Goal: Information Seeking & Learning: Learn about a topic

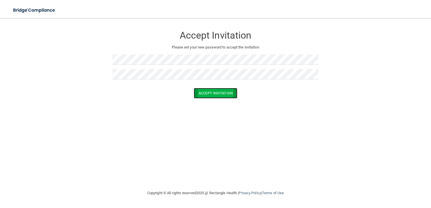
click at [223, 94] on button "Accept Invitation" at bounding box center [215, 93] width 43 height 10
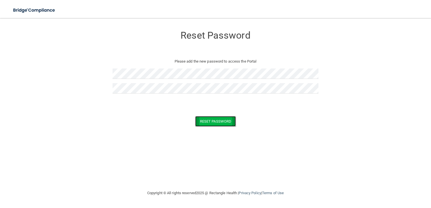
click at [206, 122] on button "Reset Password" at bounding box center [215, 121] width 41 height 10
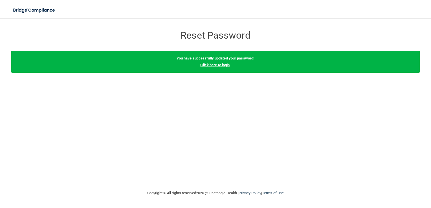
click at [220, 66] on link "Click here to login" at bounding box center [214, 65] width 29 height 4
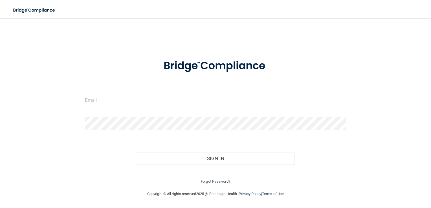
click at [166, 97] on input "email" at bounding box center [215, 100] width 261 height 13
type input "[EMAIL_ADDRESS][DOMAIN_NAME]"
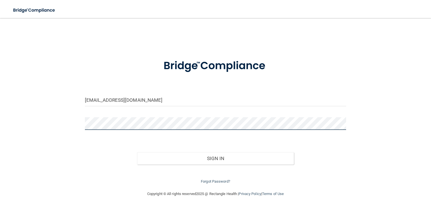
click at [137, 152] on button "Sign In" at bounding box center [215, 158] width 157 height 12
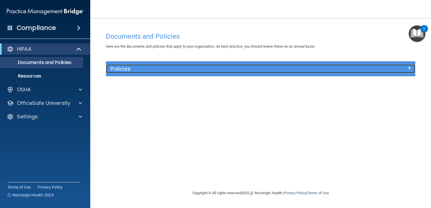
click at [347, 68] on div at bounding box center [376, 67] width 77 height 7
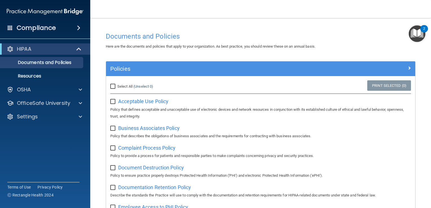
click at [113, 86] on input "Select All (Unselect 0) Unselect All" at bounding box center [113, 86] width 6 height 5
checkbox input "true"
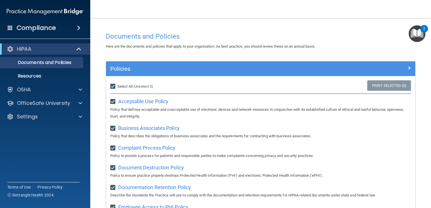
checkbox input "true"
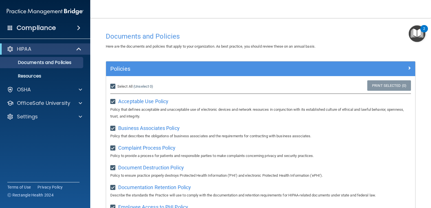
checkbox input "true"
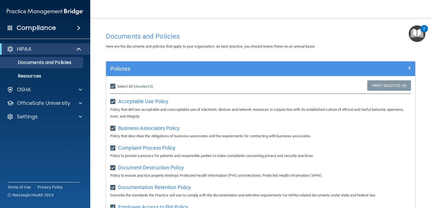
checkbox input "true"
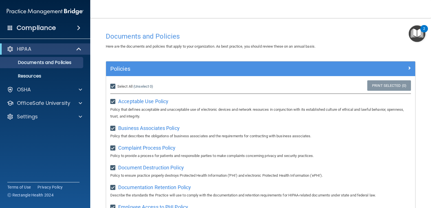
checkbox input "true"
click at [114, 87] on input "Select All (Unselect 21) Unselect All" at bounding box center [113, 86] width 6 height 5
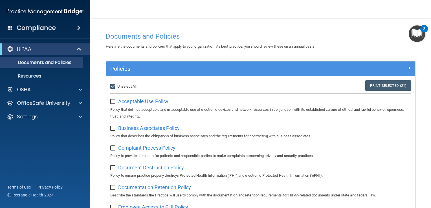
checkbox input "false"
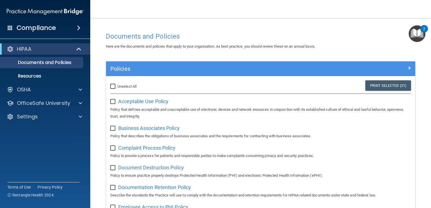
checkbox input "false"
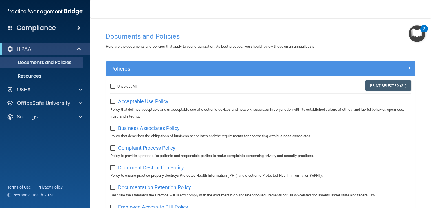
checkbox input "false"
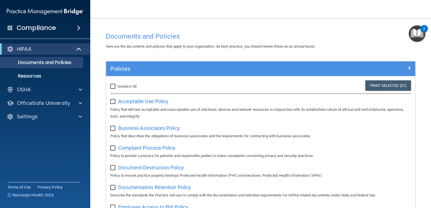
checkbox input "false"
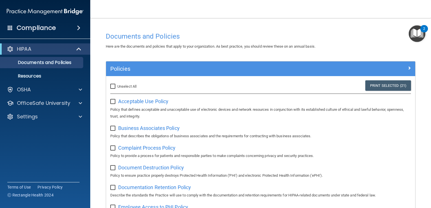
checkbox input "false"
click at [418, 34] on img "Open Resource Center, 2 new notifications" at bounding box center [416, 33] width 17 height 17
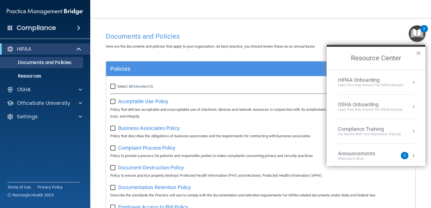
click at [296, 37] on h4 "Documents and Policies" at bounding box center [260, 36] width 309 height 7
click at [73, 28] on div "Compliance" at bounding box center [45, 28] width 90 height 12
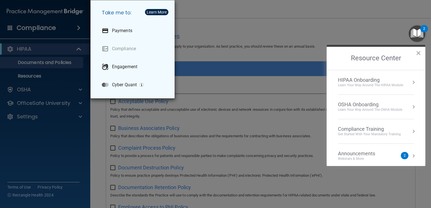
click at [256, 14] on div "Take me to: Payments Compliance Engagement Cyber Quant" at bounding box center [215, 104] width 431 height 208
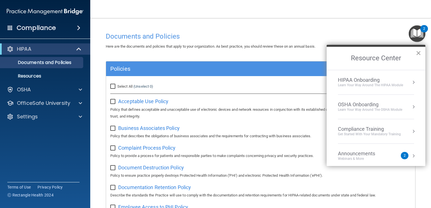
click at [418, 53] on button "×" at bounding box center [417, 52] width 5 height 9
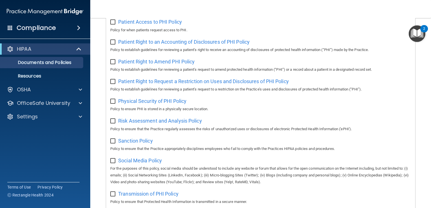
scroll to position [368, 0]
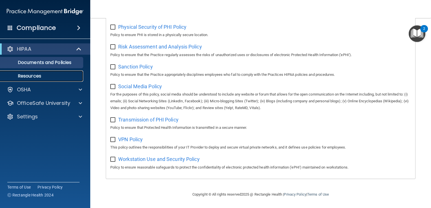
click at [47, 76] on p "Resources" at bounding box center [42, 76] width 77 height 6
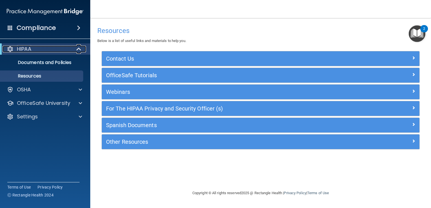
click at [53, 50] on div "HIPAA" at bounding box center [38, 49] width 70 height 7
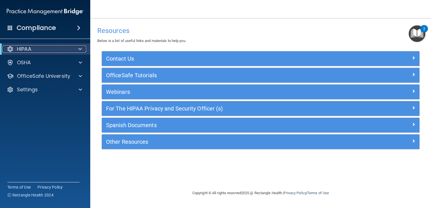
click at [55, 48] on div "HIPAA" at bounding box center [38, 49] width 70 height 7
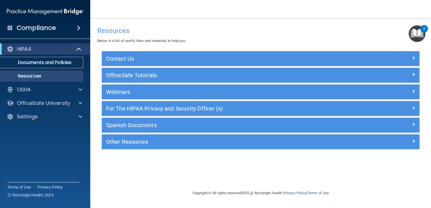
click at [46, 63] on p "Documents and Policies" at bounding box center [42, 63] width 77 height 6
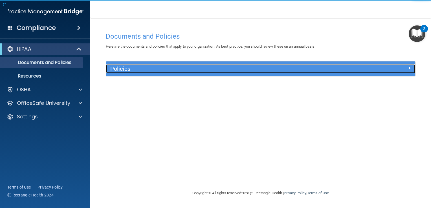
click at [130, 68] on h5 "Policies" at bounding box center [221, 69] width 223 height 6
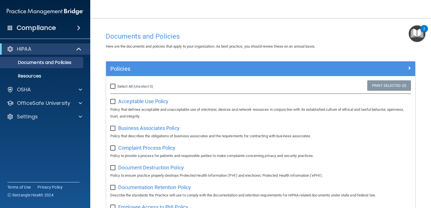
click at [115, 87] on input "Select All (Unselect 0) Unselect All" at bounding box center [113, 86] width 6 height 5
checkbox input "true"
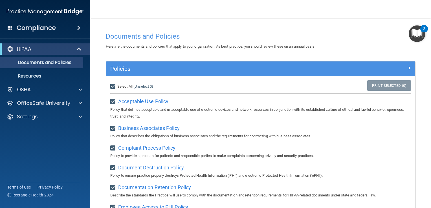
checkbox input "true"
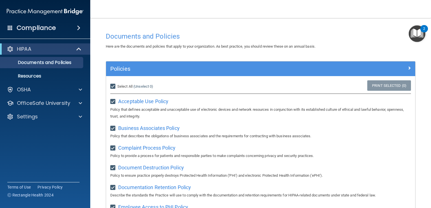
checkbox input "true"
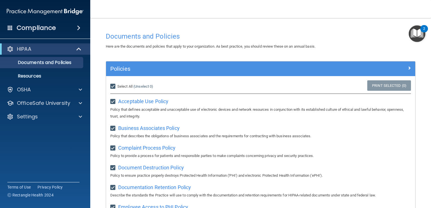
checkbox input "true"
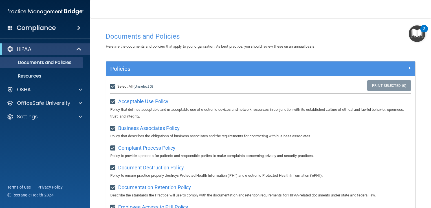
checkbox input "true"
click at [70, 28] on div "Compliance" at bounding box center [45, 28] width 90 height 12
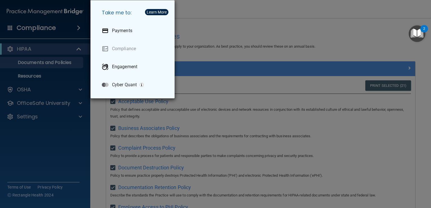
click at [70, 29] on div "Take me to: Payments Compliance Engagement Cyber Quant" at bounding box center [215, 104] width 431 height 208
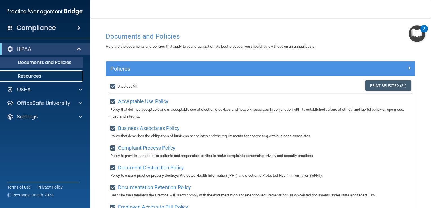
click at [57, 75] on p "Resources" at bounding box center [42, 76] width 77 height 6
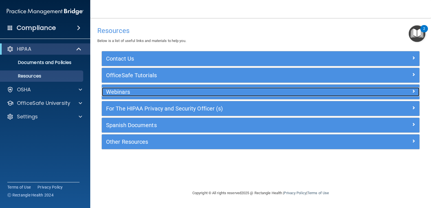
click at [154, 93] on h5 "Webinars" at bounding box center [221, 92] width 230 height 6
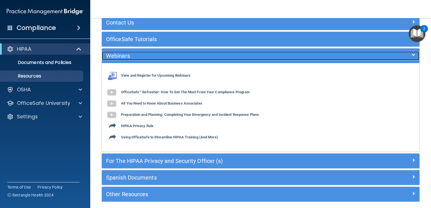
scroll to position [58, 0]
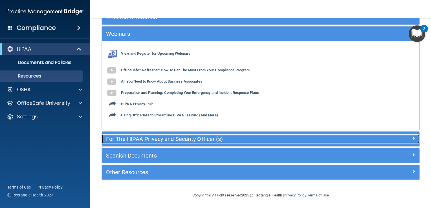
click at [152, 138] on h5 "For The HIPAA Privacy and Security Officer (s)" at bounding box center [221, 139] width 230 height 6
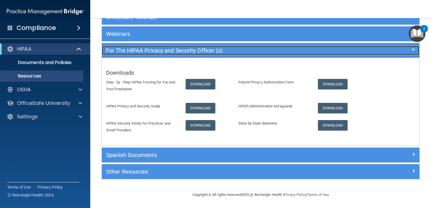
scroll to position [57, 0]
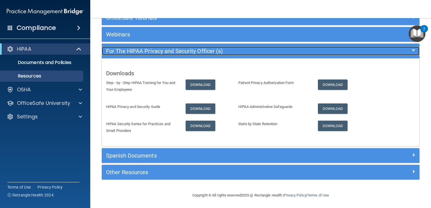
click at [183, 50] on h5 "For The HIPAA Privacy and Security Officer (s)" at bounding box center [221, 51] width 230 height 6
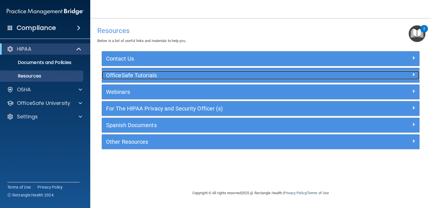
click at [324, 76] on h5 "OfficeSafe Tutorials" at bounding box center [221, 75] width 230 height 6
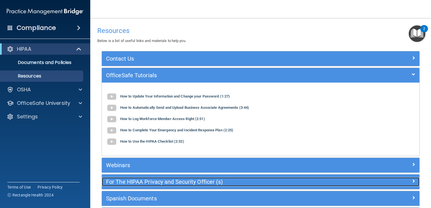
click at [265, 180] on h5 "For The HIPAA Privacy and Security Officer (s)" at bounding box center [221, 182] width 230 height 6
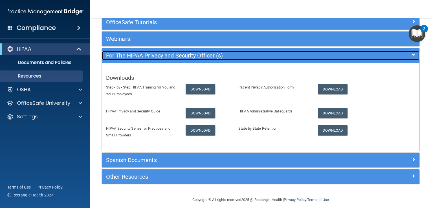
scroll to position [57, 0]
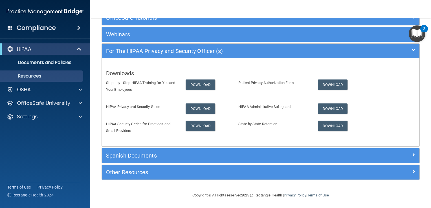
click at [265, 180] on div "Contact Us Main Number: 800-588-0254 E-mail Us Anytime at support@pcihipaa.com …" at bounding box center [260, 90] width 326 height 193
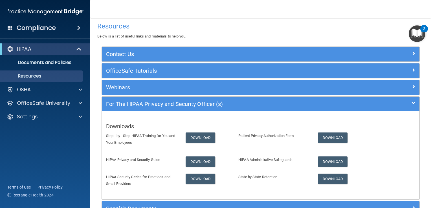
scroll to position [0, 0]
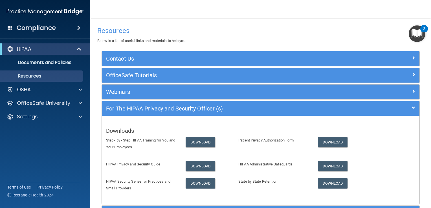
click at [419, 31] on img "Open Resource Center, 2 new notifications" at bounding box center [416, 33] width 17 height 17
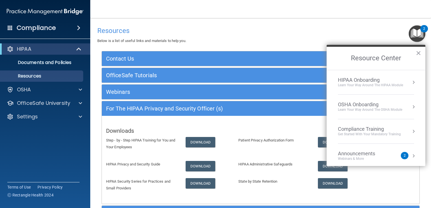
click at [398, 82] on div "HIPAA Onboarding" at bounding box center [370, 80] width 65 height 6
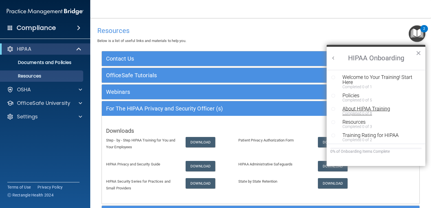
click at [386, 108] on div "About HIPAA Training" at bounding box center [377, 108] width 71 height 5
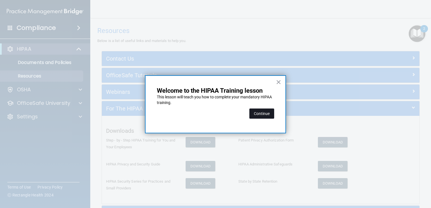
click at [269, 115] on button "Continue" at bounding box center [261, 114] width 25 height 10
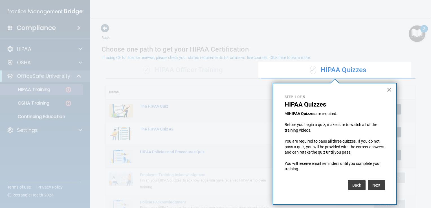
click at [390, 90] on button "×" at bounding box center [388, 89] width 5 height 9
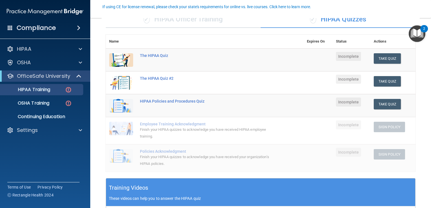
scroll to position [51, 0]
click at [382, 58] on button "Take Quiz" at bounding box center [386, 58] width 27 height 10
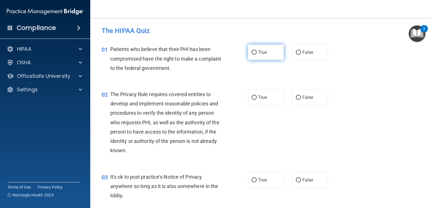
click at [251, 50] on input "True" at bounding box center [253, 52] width 5 height 4
radio input "true"
click at [250, 100] on label "True" at bounding box center [266, 98] width 36 height 16
click at [251, 100] on input "True" at bounding box center [253, 98] width 5 height 4
radio input "true"
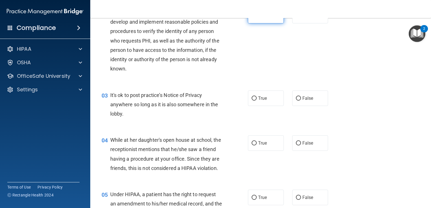
scroll to position [82, 0]
click at [298, 102] on label "False" at bounding box center [310, 98] width 36 height 16
click at [298, 100] on input "False" at bounding box center [298, 98] width 5 height 4
radio input "true"
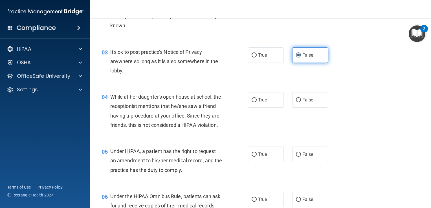
scroll to position [128, 0]
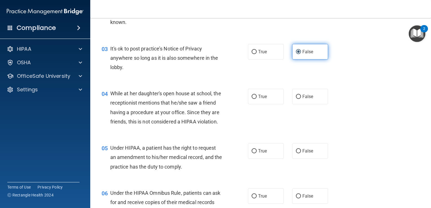
click at [298, 102] on label "False" at bounding box center [310, 97] width 36 height 16
click at [298, 99] on input "False" at bounding box center [298, 97] width 5 height 4
radio input "true"
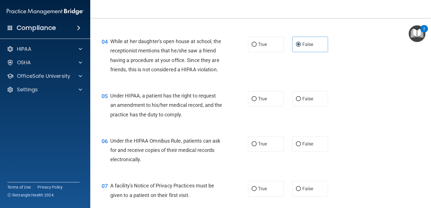
scroll to position [183, 0]
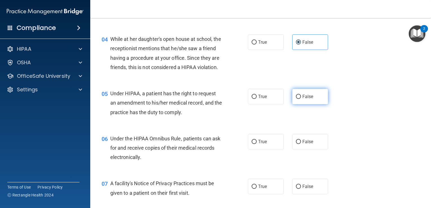
click at [298, 102] on label "False" at bounding box center [310, 97] width 36 height 16
click at [298, 99] on input "False" at bounding box center [298, 97] width 5 height 4
radio input "true"
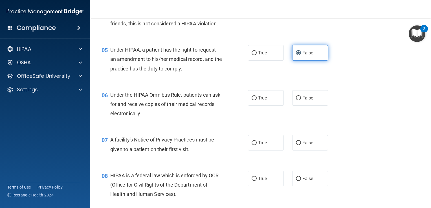
scroll to position [227, 0]
click at [249, 105] on label "True" at bounding box center [266, 98] width 36 height 16
click at [251, 100] on input "True" at bounding box center [253, 98] width 5 height 4
radio input "true"
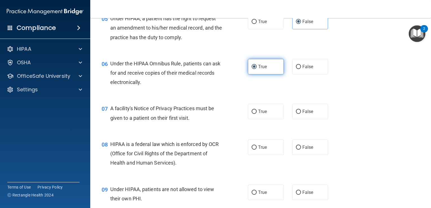
scroll to position [260, 0]
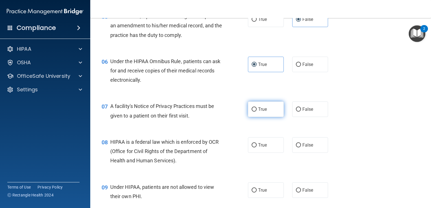
click at [252, 117] on label "True" at bounding box center [266, 109] width 36 height 16
click at [252, 112] on input "True" at bounding box center [253, 109] width 5 height 4
radio input "true"
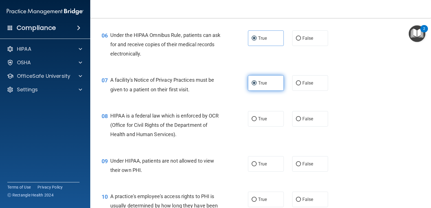
scroll to position [315, 0]
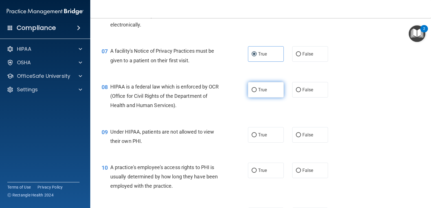
click at [259, 92] on span "True" at bounding box center [262, 89] width 9 height 5
click at [256, 92] on input "True" at bounding box center [253, 90] width 5 height 4
radio input "true"
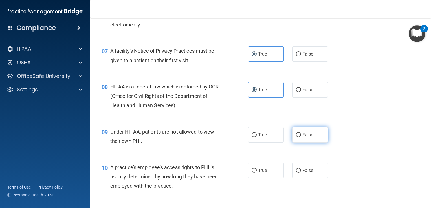
click at [305, 143] on label "False" at bounding box center [310, 135] width 36 height 16
click at [301, 137] on input "False" at bounding box center [298, 135] width 5 height 4
radio input "true"
click at [302, 173] on span "False" at bounding box center [307, 170] width 11 height 5
click at [300, 173] on input "False" at bounding box center [298, 171] width 5 height 4
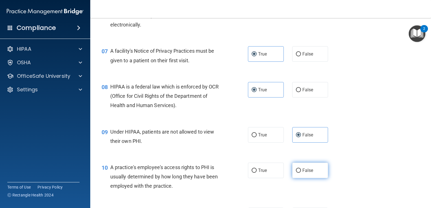
radio input "true"
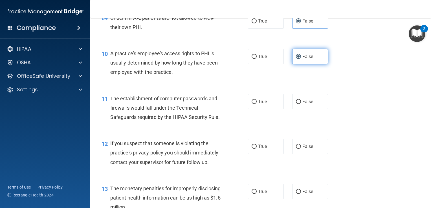
scroll to position [430, 0]
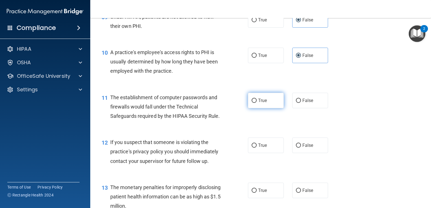
click at [255, 108] on label "True" at bounding box center [266, 101] width 36 height 16
click at [255, 103] on input "True" at bounding box center [253, 101] width 5 height 4
radio input "true"
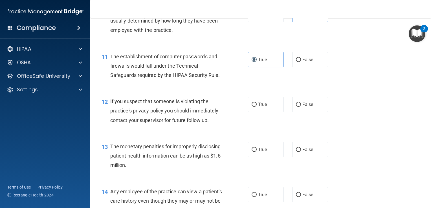
scroll to position [472, 0]
click at [252, 111] on label "True" at bounding box center [266, 104] width 36 height 16
click at [252, 106] on input "True" at bounding box center [253, 104] width 5 height 4
radio input "true"
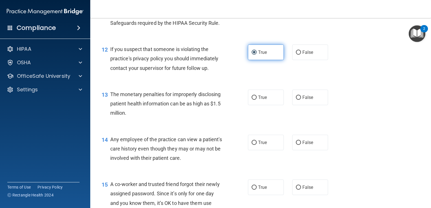
scroll to position [524, 0]
click at [252, 105] on label "True" at bounding box center [266, 97] width 36 height 16
click at [252, 99] on input "True" at bounding box center [253, 97] width 5 height 4
radio input "true"
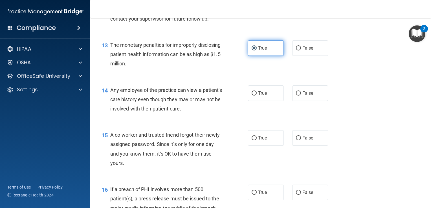
scroll to position [573, 0]
click at [302, 96] on span "False" at bounding box center [307, 92] width 11 height 5
click at [300, 95] on input "False" at bounding box center [298, 93] width 5 height 4
radio input "true"
click at [295, 145] on label "False" at bounding box center [310, 138] width 36 height 16
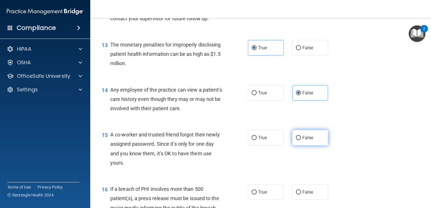
click at [296, 140] on input "False" at bounding box center [298, 138] width 5 height 4
radio input "true"
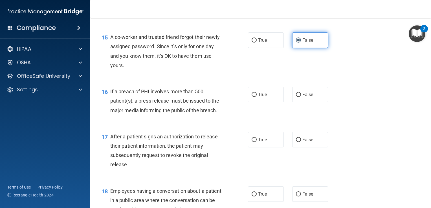
scroll to position [671, 0]
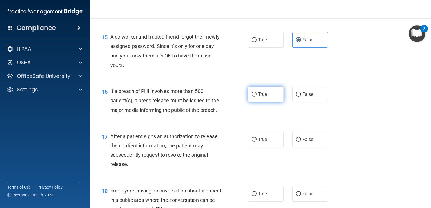
click at [255, 102] on label "True" at bounding box center [266, 95] width 36 height 16
click at [255, 97] on input "True" at bounding box center [253, 94] width 5 height 4
radio input "true"
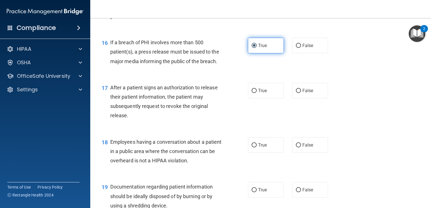
scroll to position [719, 0]
click at [255, 99] on label "True" at bounding box center [266, 91] width 36 height 16
click at [255, 93] on input "True" at bounding box center [253, 91] width 5 height 4
radio input "true"
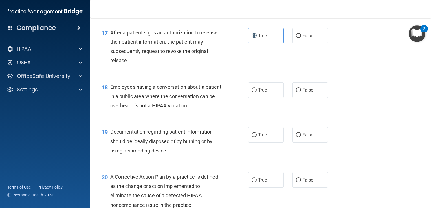
scroll to position [774, 0]
click at [312, 96] on label "False" at bounding box center [310, 90] width 36 height 16
click at [301, 92] on input "False" at bounding box center [298, 90] width 5 height 4
radio input "true"
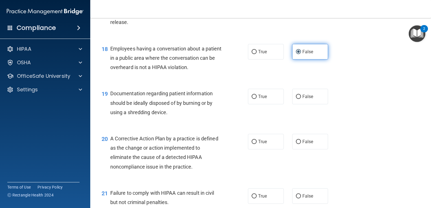
scroll to position [820, 0]
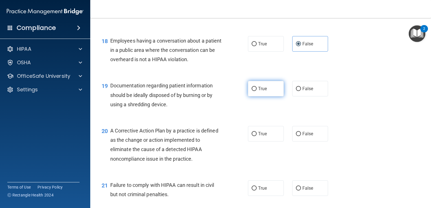
click at [271, 96] on label "True" at bounding box center [266, 89] width 36 height 16
click at [256, 91] on input "True" at bounding box center [253, 89] width 5 height 4
radio input "true"
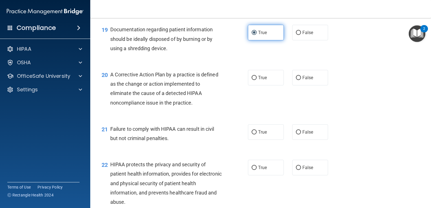
scroll to position [881, 0]
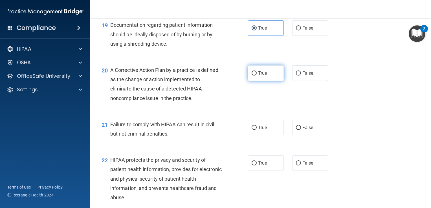
click at [262, 76] on span "True" at bounding box center [262, 72] width 9 height 5
click at [256, 76] on input "True" at bounding box center [253, 73] width 5 height 4
radio input "true"
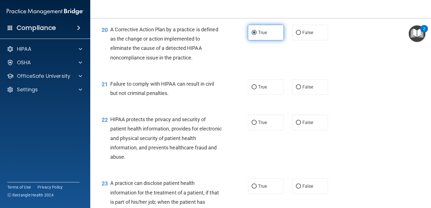
scroll to position [922, 0]
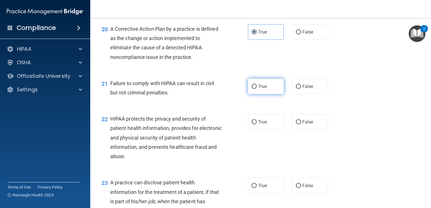
click at [254, 94] on label "True" at bounding box center [266, 87] width 36 height 16
click at [254, 89] on input "True" at bounding box center [253, 87] width 5 height 4
radio input "true"
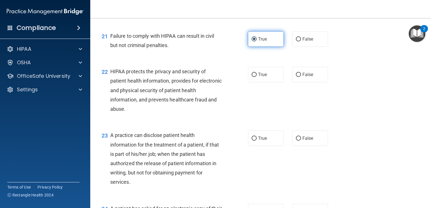
scroll to position [970, 0]
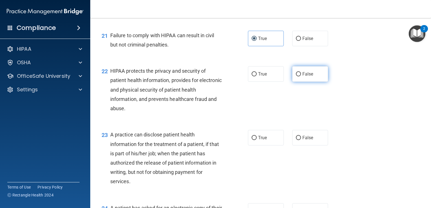
click at [299, 82] on label "False" at bounding box center [310, 74] width 36 height 16
click at [299, 76] on input "False" at bounding box center [298, 74] width 5 height 4
radio input "true"
click at [302, 140] on span "False" at bounding box center [307, 137] width 11 height 5
click at [301, 140] on input "False" at bounding box center [298, 138] width 5 height 4
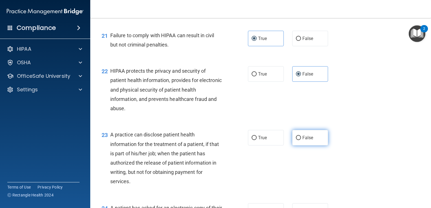
radio input "true"
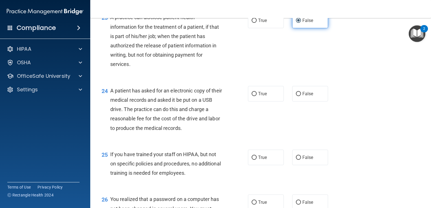
scroll to position [1089, 0]
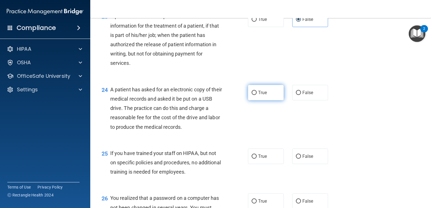
click at [261, 95] on span "True" at bounding box center [262, 92] width 9 height 5
click at [256, 95] on input "True" at bounding box center [253, 93] width 5 height 4
radio input "true"
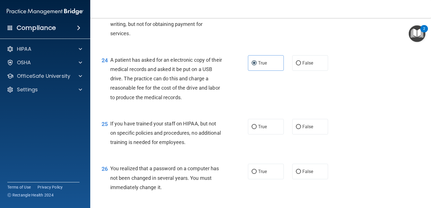
scroll to position [1118, 0]
click at [298, 134] on label "False" at bounding box center [310, 127] width 36 height 16
click at [298, 129] on input "False" at bounding box center [298, 127] width 5 height 4
radio input "true"
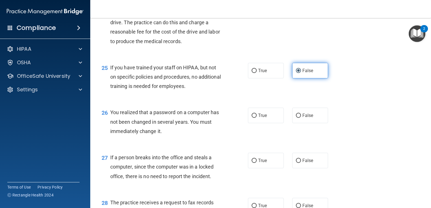
scroll to position [1178, 0]
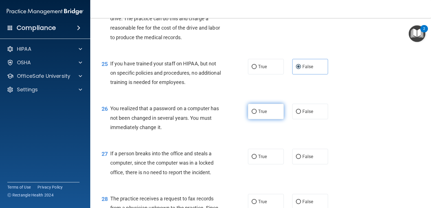
click at [263, 114] on span "True" at bounding box center [262, 111] width 9 height 5
click at [256, 114] on input "True" at bounding box center [253, 112] width 5 height 4
radio input "true"
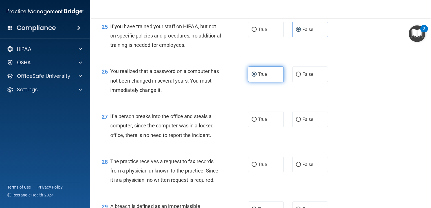
scroll to position [1224, 0]
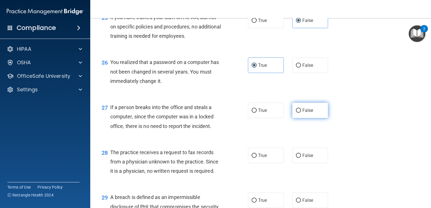
click at [312, 118] on label "False" at bounding box center [310, 111] width 36 height 16
click at [301, 113] on input "False" at bounding box center [298, 111] width 5 height 4
radio input "true"
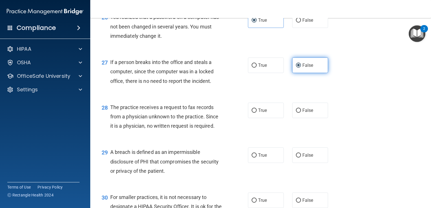
scroll to position [1272, 0]
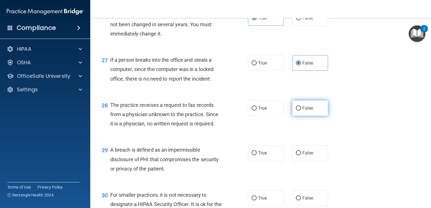
click at [309, 116] on label "False" at bounding box center [310, 108] width 36 height 16
click at [301, 110] on input "False" at bounding box center [298, 108] width 5 height 4
radio input "true"
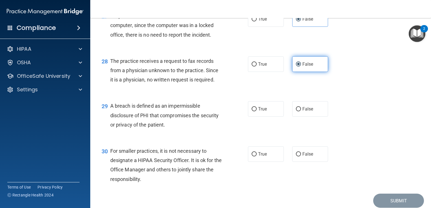
scroll to position [1316, 0]
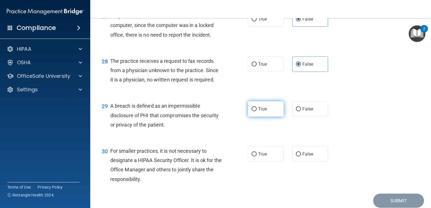
click at [264, 112] on span "True" at bounding box center [262, 108] width 9 height 5
click at [256, 111] on input "True" at bounding box center [253, 109] width 5 height 4
radio input "true"
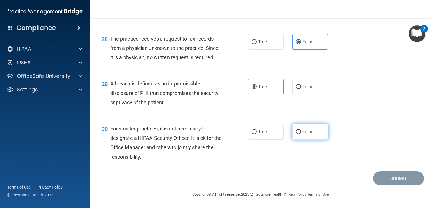
click at [311, 137] on label "False" at bounding box center [310, 132] width 36 height 16
click at [301, 134] on input "False" at bounding box center [298, 132] width 5 height 4
radio input "true"
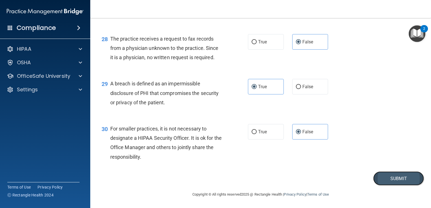
click at [393, 178] on button "Submit" at bounding box center [398, 178] width 51 height 14
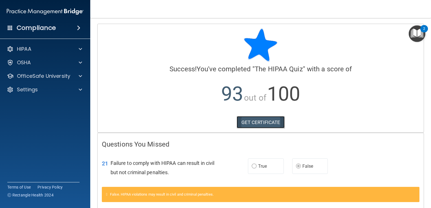
click at [262, 122] on link "GET CERTIFICATE" at bounding box center [260, 122] width 48 height 12
click at [417, 32] on img "Open Resource Center, 2 new notifications" at bounding box center [416, 33] width 17 height 17
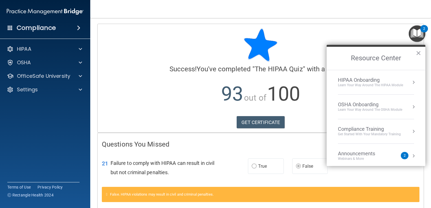
click at [370, 131] on div "Compliance Training" at bounding box center [369, 129] width 63 height 6
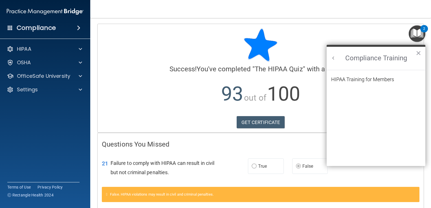
click at [334, 58] on button "Back to Resource Center Home" at bounding box center [333, 58] width 6 height 6
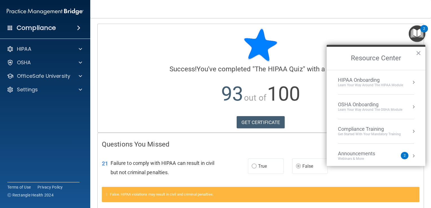
click at [355, 88] on li "HIPAA Onboarding Learn Your Way around the HIPAA module" at bounding box center [376, 82] width 76 height 25
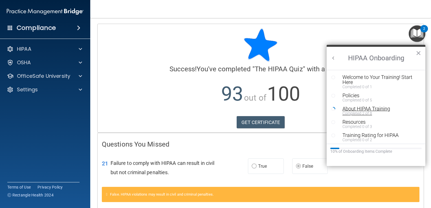
click at [353, 111] on div "Completed 2 of 8" at bounding box center [377, 113] width 71 height 4
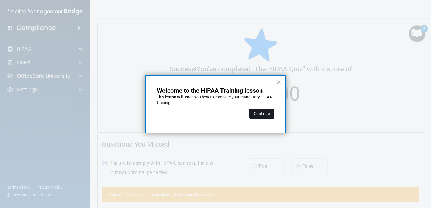
click at [267, 113] on button "Continue" at bounding box center [261, 114] width 25 height 10
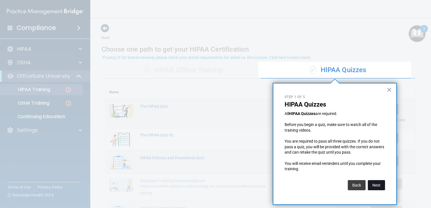
click at [376, 185] on button "Next" at bounding box center [376, 185] width 17 height 10
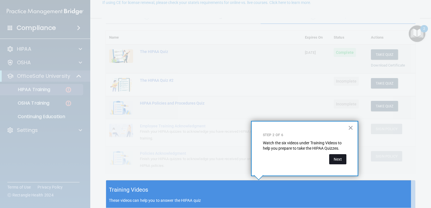
click at [335, 158] on button "Next" at bounding box center [337, 159] width 17 height 10
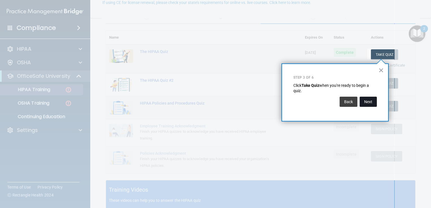
click at [367, 101] on button "Next" at bounding box center [367, 102] width 17 height 10
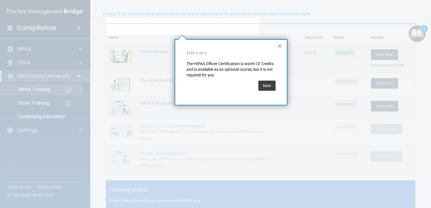
scroll to position [43, 0]
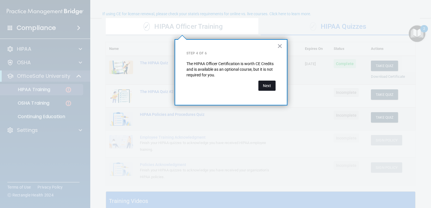
click at [269, 86] on button "Next" at bounding box center [266, 86] width 17 height 10
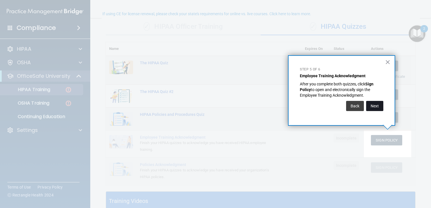
click at [376, 103] on button "Next" at bounding box center [374, 106] width 17 height 10
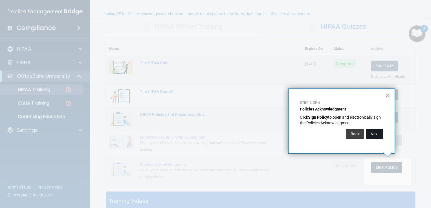
click at [371, 136] on button "Next" at bounding box center [374, 134] width 17 height 10
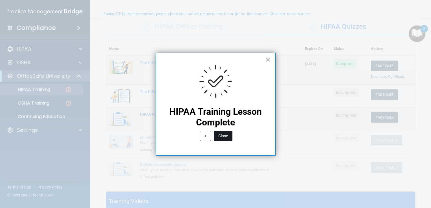
click at [229, 138] on button "Close" at bounding box center [223, 136] width 19 height 10
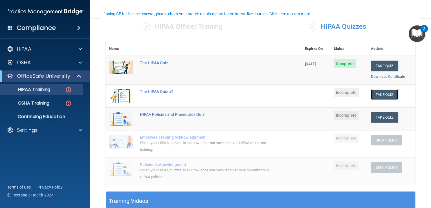
drag, startPoint x: 378, startPoint y: 94, endPoint x: 371, endPoint y: 91, distance: 7.6
click at [371, 91] on button "Take Quiz" at bounding box center [384, 94] width 27 height 10
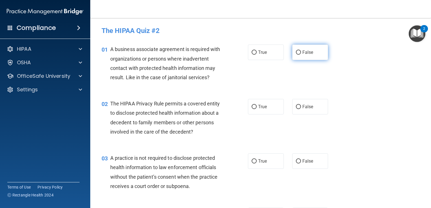
click at [316, 58] on label "False" at bounding box center [310, 53] width 36 height 16
click at [301, 55] on input "False" at bounding box center [298, 52] width 5 height 4
radio input "true"
click at [253, 106] on input "True" at bounding box center [253, 107] width 5 height 4
radio input "true"
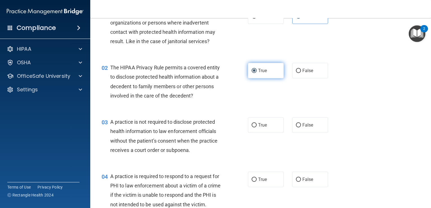
scroll to position [37, 0]
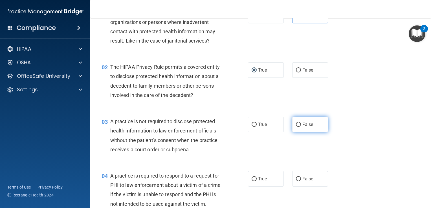
click at [303, 125] on span "False" at bounding box center [307, 124] width 11 height 5
click at [301, 125] on input "False" at bounding box center [298, 125] width 5 height 4
radio input "true"
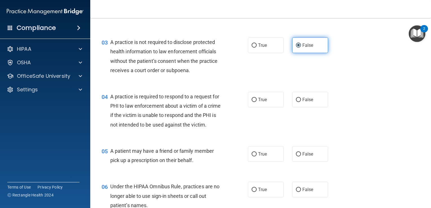
scroll to position [116, 0]
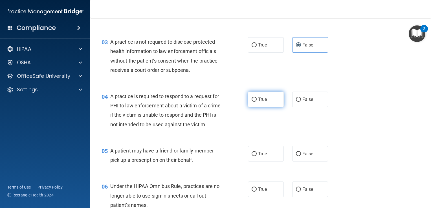
click at [254, 102] on label "True" at bounding box center [266, 100] width 36 height 16
click at [254, 102] on input "True" at bounding box center [253, 100] width 5 height 4
radio input "true"
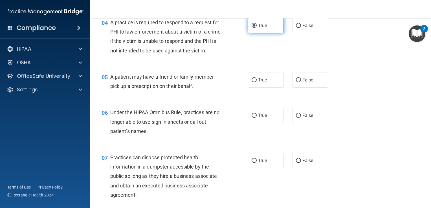
scroll to position [191, 0]
click at [257, 120] on label "True" at bounding box center [266, 115] width 36 height 16
click at [256, 117] on input "True" at bounding box center [253, 115] width 5 height 4
radio input "true"
click at [258, 82] on span "True" at bounding box center [262, 79] width 9 height 5
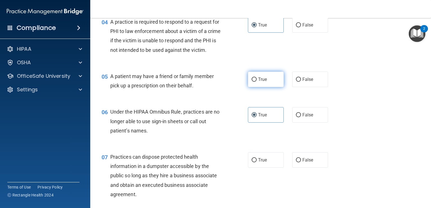
click at [256, 82] on input "True" at bounding box center [253, 80] width 5 height 4
radio input "true"
click at [296, 117] on input "False" at bounding box center [298, 115] width 5 height 4
radio input "true"
radio input "false"
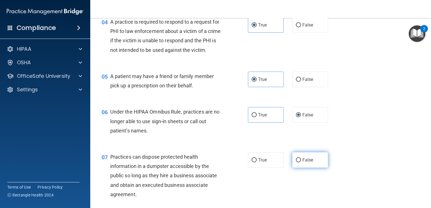
click at [300, 168] on label "False" at bounding box center [310, 160] width 36 height 16
click at [300, 162] on input "False" at bounding box center [298, 160] width 5 height 4
radio input "true"
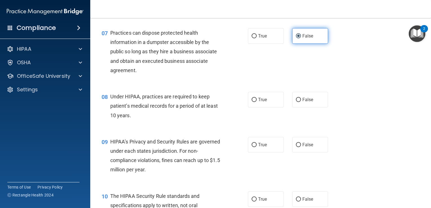
scroll to position [318, 0]
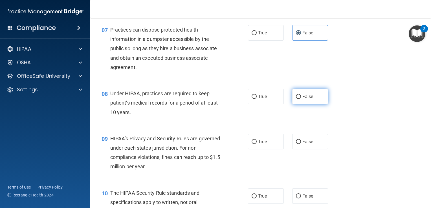
click at [302, 99] on span "False" at bounding box center [307, 96] width 11 height 5
click at [300, 99] on input "False" at bounding box center [298, 97] width 5 height 4
radio input "true"
click at [297, 144] on input "False" at bounding box center [298, 142] width 5 height 4
radio input "true"
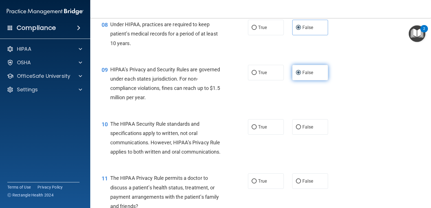
scroll to position [432, 0]
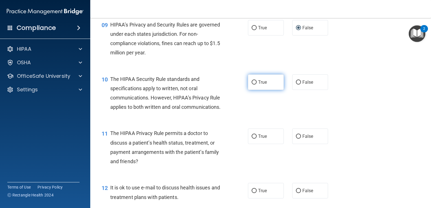
click at [260, 87] on label "True" at bounding box center [266, 82] width 36 height 16
click at [256, 85] on input "True" at bounding box center [253, 82] width 5 height 4
radio input "true"
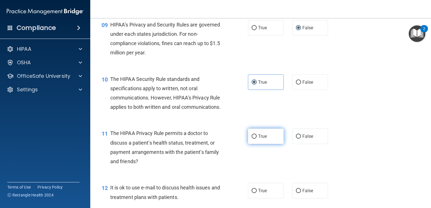
click at [255, 144] on label "True" at bounding box center [266, 137] width 36 height 16
click at [255, 139] on input "True" at bounding box center [253, 136] width 5 height 4
radio input "true"
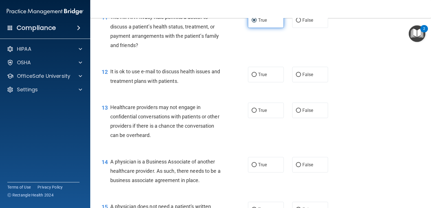
scroll to position [548, 0]
click at [258, 82] on label "True" at bounding box center [266, 75] width 36 height 16
click at [256, 77] on input "True" at bounding box center [253, 74] width 5 height 4
radio input "true"
click at [300, 118] on label "False" at bounding box center [310, 110] width 36 height 16
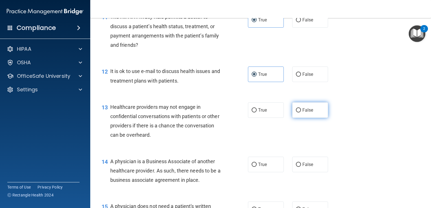
click at [300, 112] on input "False" at bounding box center [298, 110] width 5 height 4
radio input "true"
click at [305, 172] on label "False" at bounding box center [310, 165] width 36 height 16
click at [301, 167] on input "False" at bounding box center [298, 165] width 5 height 4
radio input "true"
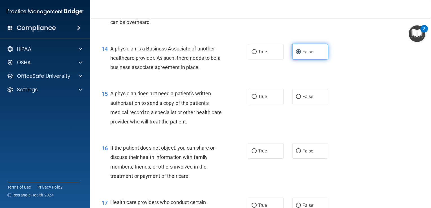
scroll to position [702, 0]
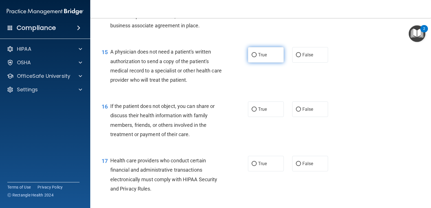
click at [260, 57] on span "True" at bounding box center [262, 54] width 9 height 5
click at [256, 57] on input "True" at bounding box center [253, 55] width 5 height 4
radio input "true"
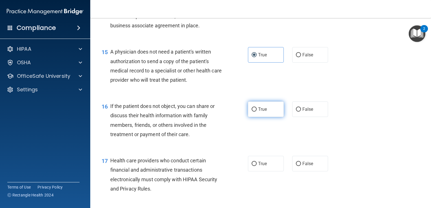
click at [261, 117] on label "True" at bounding box center [266, 109] width 36 height 16
click at [256, 112] on input "True" at bounding box center [253, 109] width 5 height 4
radio input "true"
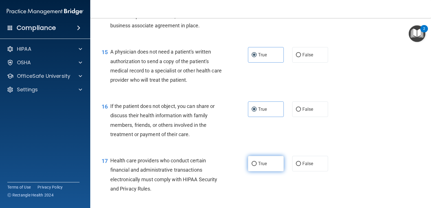
click at [265, 171] on label "True" at bounding box center [266, 164] width 36 height 16
click at [256, 166] on input "True" at bounding box center [253, 164] width 5 height 4
radio input "true"
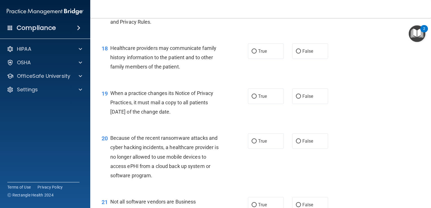
scroll to position [871, 0]
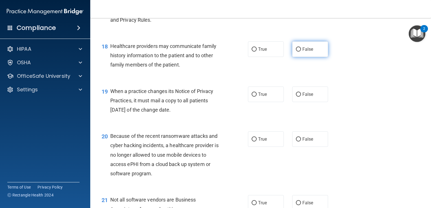
click at [309, 52] on span "False" at bounding box center [307, 49] width 11 height 5
click at [301, 52] on input "False" at bounding box center [298, 49] width 5 height 4
radio input "true"
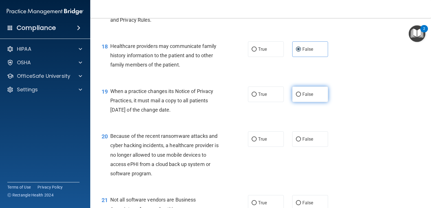
click at [307, 102] on label "False" at bounding box center [310, 95] width 36 height 16
click at [301, 97] on input "False" at bounding box center [298, 94] width 5 height 4
radio input "true"
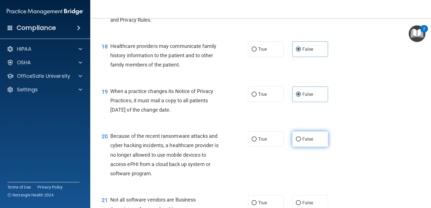
click at [303, 147] on label "False" at bounding box center [310, 139] width 36 height 16
click at [301, 141] on input "False" at bounding box center [298, 139] width 5 height 4
radio input "true"
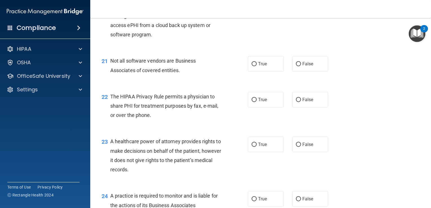
scroll to position [1011, 0]
click at [259, 66] on span "True" at bounding box center [262, 62] width 9 height 5
click at [256, 65] on input "True" at bounding box center [253, 63] width 5 height 4
radio input "true"
click at [255, 107] on label "True" at bounding box center [266, 99] width 36 height 16
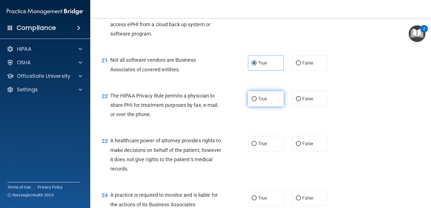
click at [255, 101] on input "True" at bounding box center [253, 99] width 5 height 4
radio input "true"
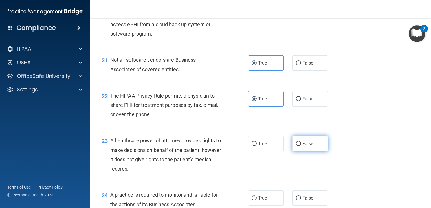
click at [314, 151] on label "False" at bounding box center [310, 144] width 36 height 16
click at [301, 146] on input "False" at bounding box center [298, 144] width 5 height 4
radio input "true"
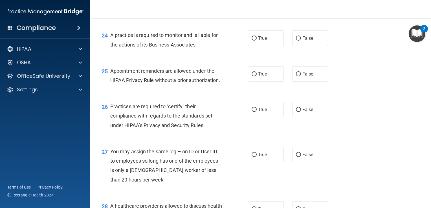
scroll to position [1171, 0]
click at [299, 46] on label "False" at bounding box center [310, 38] width 36 height 16
click at [299, 40] on input "False" at bounding box center [298, 38] width 5 height 4
radio input "true"
click at [262, 81] on label "True" at bounding box center [266, 74] width 36 height 16
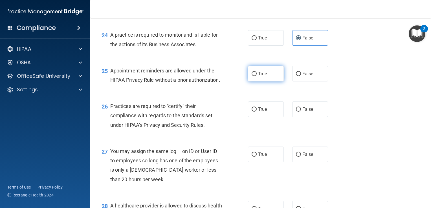
click at [256, 76] on input "True" at bounding box center [253, 74] width 5 height 4
radio input "true"
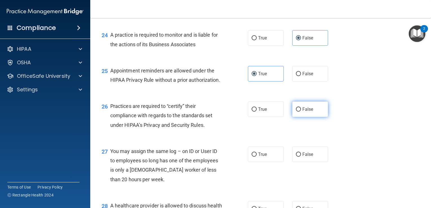
click at [306, 117] on label "False" at bounding box center [310, 109] width 36 height 16
click at [301, 112] on input "False" at bounding box center [298, 109] width 5 height 4
radio input "true"
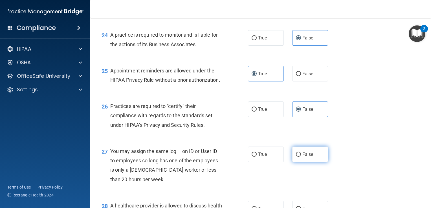
click at [302, 157] on span "False" at bounding box center [307, 154] width 11 height 5
click at [301, 157] on input "False" at bounding box center [298, 154] width 5 height 4
radio input "true"
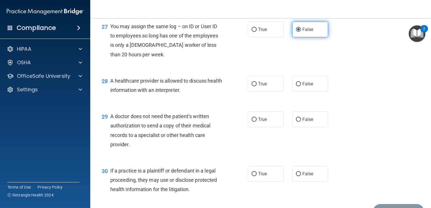
scroll to position [1335, 0]
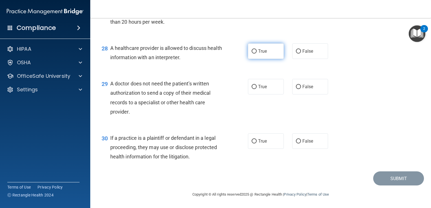
click at [258, 54] on span "True" at bounding box center [262, 50] width 9 height 5
click at [256, 54] on input "True" at bounding box center [253, 51] width 5 height 4
radio input "true"
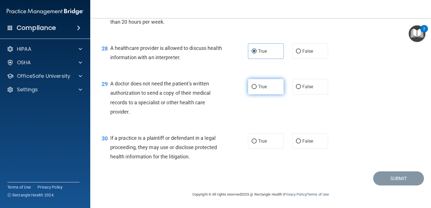
click at [257, 94] on label "True" at bounding box center [266, 87] width 36 height 16
click at [256, 89] on input "True" at bounding box center [253, 87] width 5 height 4
radio input "true"
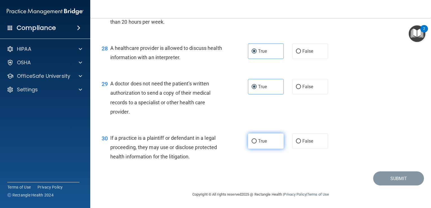
click at [258, 144] on span "True" at bounding box center [262, 140] width 9 height 5
click at [256, 143] on input "True" at bounding box center [253, 141] width 5 height 4
radio input "true"
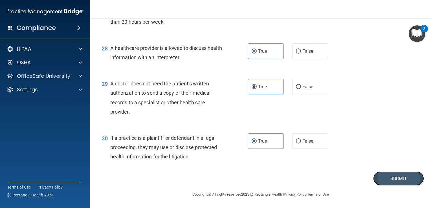
click at [387, 174] on button "Submit" at bounding box center [398, 178] width 51 height 14
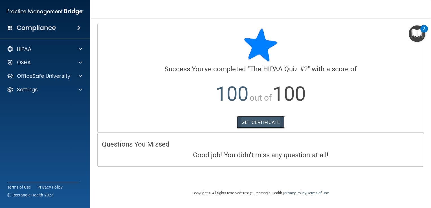
click at [271, 126] on link "GET CERTIFICATE" at bounding box center [260, 122] width 48 height 12
click at [415, 32] on img "Open Resource Center, 2 new notifications" at bounding box center [416, 33] width 17 height 17
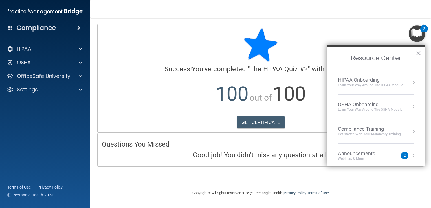
click at [373, 84] on div "Learn Your Way around the HIPAA module" at bounding box center [370, 85] width 65 height 5
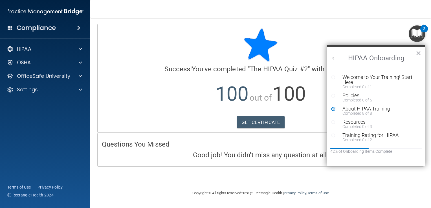
click at [363, 111] on div "Completed 8 of 8" at bounding box center [377, 113] width 71 height 4
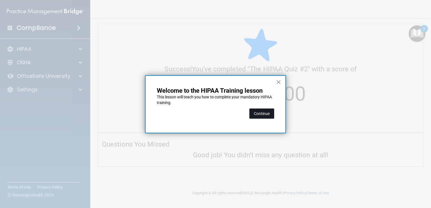
click at [261, 114] on button "Continue" at bounding box center [261, 114] width 25 height 10
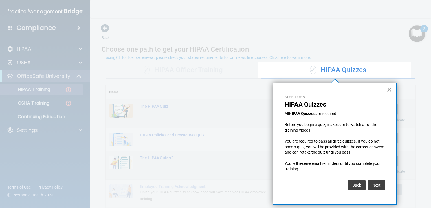
click at [389, 89] on button "×" at bounding box center [388, 89] width 5 height 9
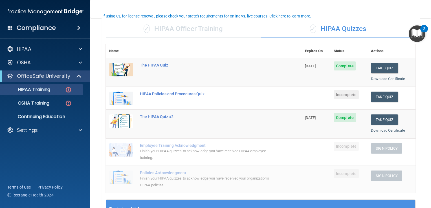
scroll to position [41, 0]
click at [389, 96] on button "Take Quiz" at bounding box center [384, 96] width 27 height 10
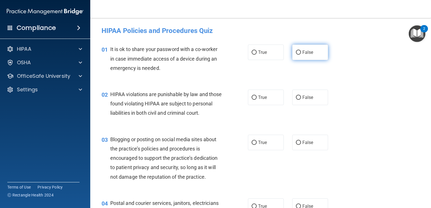
click at [304, 56] on label "False" at bounding box center [310, 53] width 36 height 16
click at [301, 55] on input "False" at bounding box center [298, 52] width 5 height 4
radio input "true"
click at [252, 96] on input "True" at bounding box center [253, 98] width 5 height 4
radio input "true"
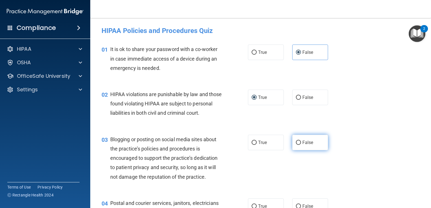
click at [296, 145] on input "False" at bounding box center [298, 143] width 5 height 4
radio input "true"
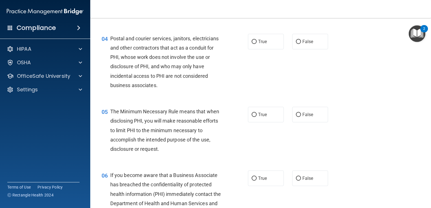
scroll to position [165, 0]
click at [258, 49] on label "True" at bounding box center [266, 41] width 36 height 16
click at [256, 43] on input "True" at bounding box center [253, 41] width 5 height 4
radio input "true"
click at [259, 117] on span "True" at bounding box center [262, 113] width 9 height 5
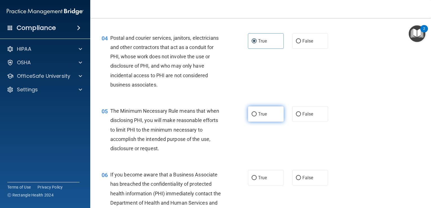
click at [256, 116] on input "True" at bounding box center [253, 114] width 5 height 4
radio input "true"
click at [299, 185] on label "False" at bounding box center [310, 178] width 36 height 16
click at [299, 180] on input "False" at bounding box center [298, 178] width 5 height 4
radio input "true"
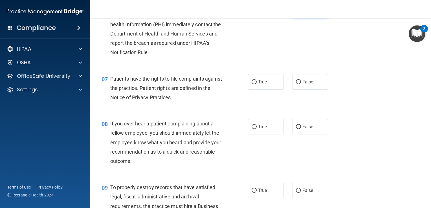
scroll to position [335, 0]
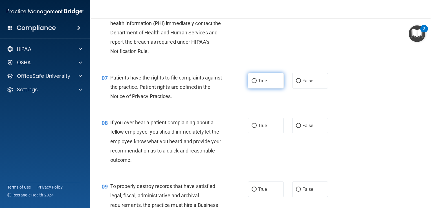
click at [258, 83] on span "True" at bounding box center [262, 80] width 9 height 5
click at [256, 83] on input "True" at bounding box center [253, 81] width 5 height 4
radio input "true"
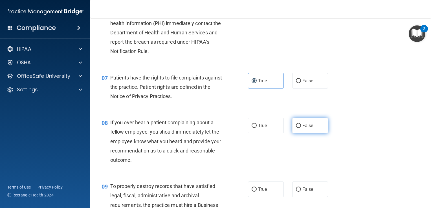
click at [296, 128] on input "False" at bounding box center [298, 126] width 5 height 4
radio input "true"
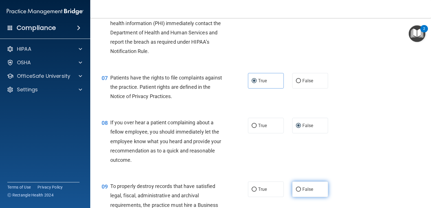
click at [292, 197] on label "False" at bounding box center [310, 190] width 36 height 16
click at [296, 192] on input "False" at bounding box center [298, 189] width 5 height 4
radio input "true"
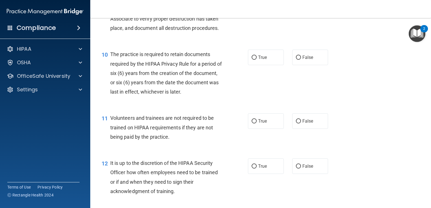
scroll to position [533, 0]
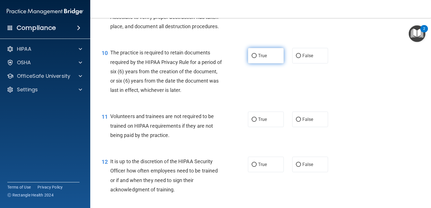
click at [249, 63] on label "True" at bounding box center [266, 56] width 36 height 16
click at [251, 58] on input "True" at bounding box center [253, 56] width 5 height 4
radio input "true"
click at [296, 122] on input "False" at bounding box center [298, 120] width 5 height 4
radio input "true"
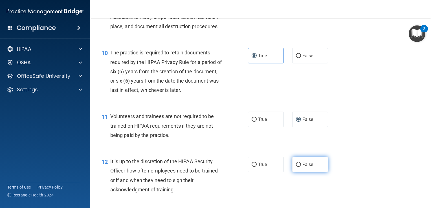
click at [300, 172] on label "False" at bounding box center [310, 165] width 36 height 16
click at [300, 167] on input "False" at bounding box center [298, 165] width 5 height 4
radio input "true"
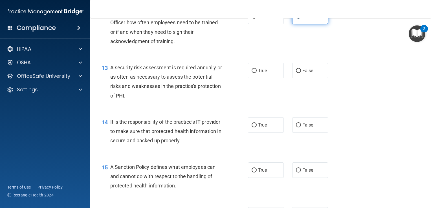
scroll to position [681, 0]
click at [263, 79] on label "True" at bounding box center [266, 71] width 36 height 16
click at [256, 73] on input "True" at bounding box center [253, 71] width 5 height 4
radio input "true"
click at [302, 128] on span "False" at bounding box center [307, 125] width 11 height 5
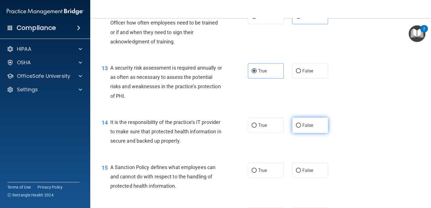
click at [301, 128] on input "False" at bounding box center [298, 125] width 5 height 4
radio input "true"
click at [300, 178] on label "False" at bounding box center [310, 171] width 36 height 16
click at [300, 173] on input "False" at bounding box center [298, 171] width 5 height 4
radio input "true"
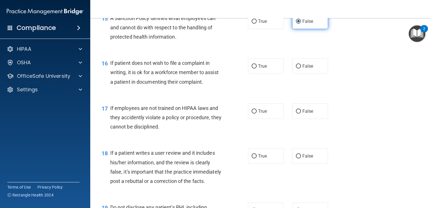
scroll to position [831, 0]
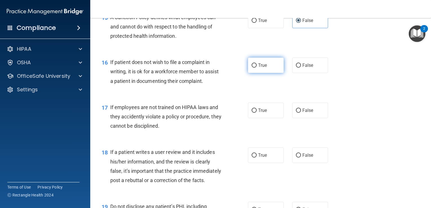
click at [257, 73] on label "True" at bounding box center [266, 65] width 36 height 16
click at [256, 68] on input "True" at bounding box center [253, 65] width 5 height 4
radio input "true"
click at [307, 113] on span "False" at bounding box center [307, 110] width 11 height 5
click at [301, 113] on input "False" at bounding box center [298, 111] width 5 height 4
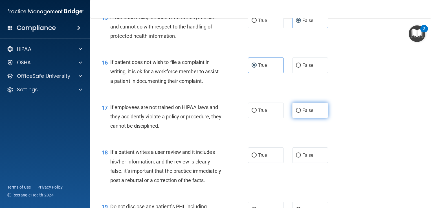
radio input "true"
click at [302, 158] on span "False" at bounding box center [307, 154] width 11 height 5
click at [300, 158] on input "False" at bounding box center [298, 155] width 5 height 4
radio input "true"
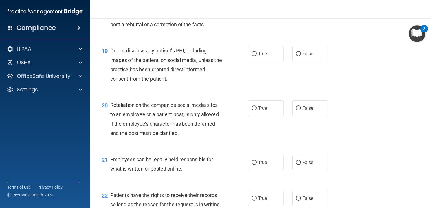
scroll to position [987, 0]
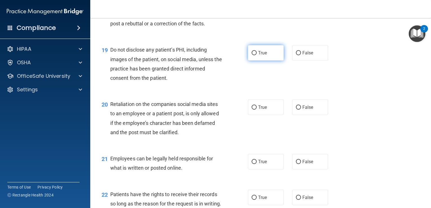
click at [258, 56] on span "True" at bounding box center [262, 52] width 9 height 5
click at [256, 55] on input "True" at bounding box center [253, 53] width 5 height 4
radio input "true"
click at [316, 115] on label "False" at bounding box center [310, 107] width 36 height 16
click at [301, 110] on input "False" at bounding box center [298, 107] width 5 height 4
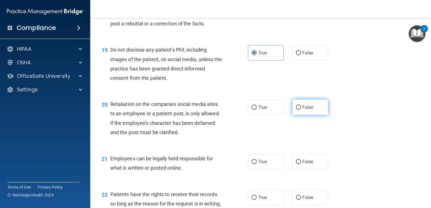
radio input "true"
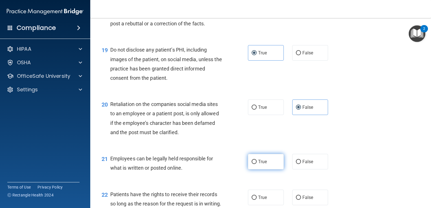
click at [260, 169] on label "True" at bounding box center [266, 162] width 36 height 16
click at [256, 164] on input "True" at bounding box center [253, 162] width 5 height 4
radio input "true"
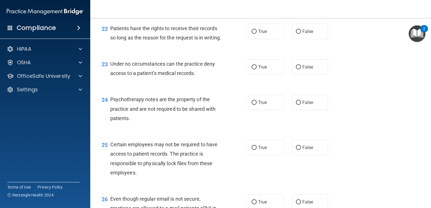
scroll to position [1154, 0]
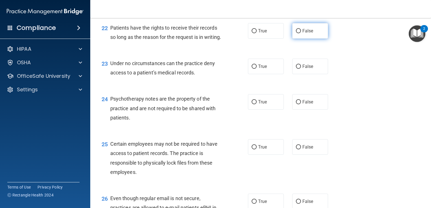
click at [303, 39] on label "False" at bounding box center [310, 31] width 36 height 16
click at [301, 33] on input "False" at bounding box center [298, 31] width 5 height 4
radio input "true"
click at [298, 74] on label "False" at bounding box center [310, 67] width 36 height 16
click at [298, 69] on input "False" at bounding box center [298, 67] width 5 height 4
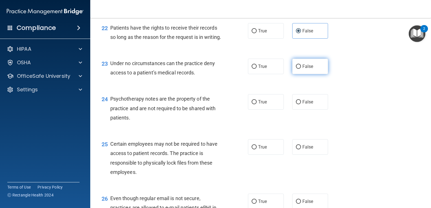
radio input "true"
click at [252, 110] on label "True" at bounding box center [266, 102] width 36 height 16
click at [252, 104] on input "True" at bounding box center [253, 102] width 5 height 4
radio input "true"
click at [258, 155] on label "True" at bounding box center [266, 147] width 36 height 16
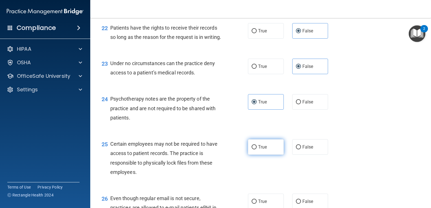
click at [256, 149] on input "True" at bounding box center [253, 147] width 5 height 4
radio input "true"
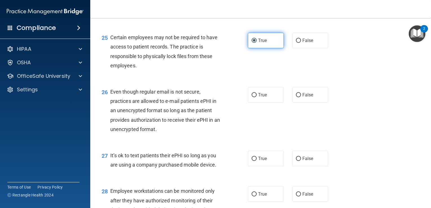
scroll to position [1326, 0]
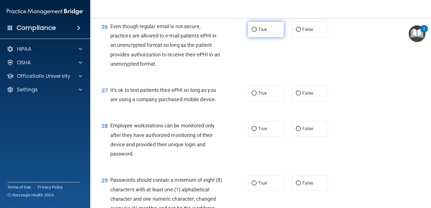
click at [259, 32] on span "True" at bounding box center [262, 29] width 9 height 5
click at [256, 32] on input "True" at bounding box center [253, 30] width 5 height 4
radio input "true"
click at [302, 96] on span "False" at bounding box center [307, 92] width 11 height 5
click at [301, 96] on input "False" at bounding box center [298, 93] width 5 height 4
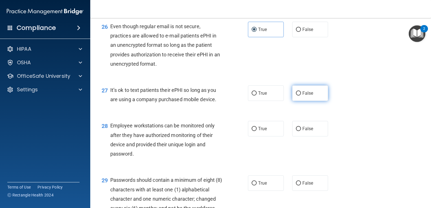
radio input "true"
click at [297, 131] on input "False" at bounding box center [298, 129] width 5 height 4
radio input "true"
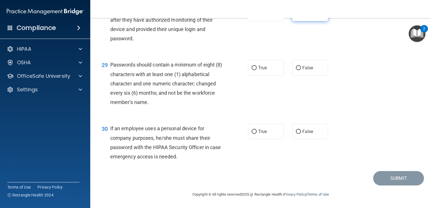
scroll to position [1464, 0]
click at [266, 73] on label "True" at bounding box center [266, 68] width 36 height 16
click at [256, 70] on input "True" at bounding box center [253, 68] width 5 height 4
radio input "true"
click at [307, 139] on label "False" at bounding box center [310, 132] width 36 height 16
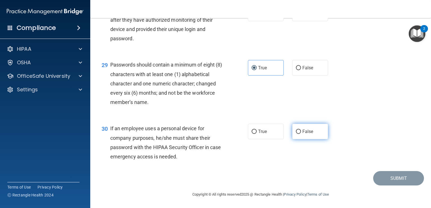
click at [301, 134] on input "False" at bounding box center [298, 132] width 5 height 4
radio input "true"
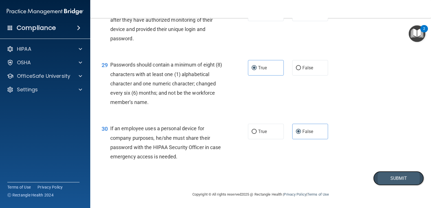
click at [377, 180] on button "Submit" at bounding box center [398, 178] width 51 height 14
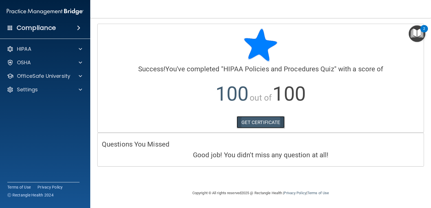
click at [261, 120] on link "GET CERTIFICATE" at bounding box center [260, 122] width 48 height 12
click at [421, 35] on img "Open Resource Center, 2 new notifications" at bounding box center [416, 33] width 17 height 17
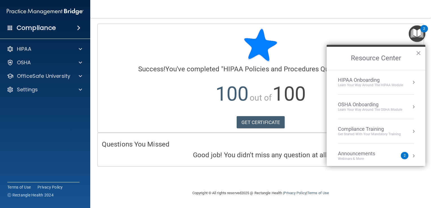
click at [386, 104] on div "OSHA Onboarding" at bounding box center [370, 104] width 64 height 6
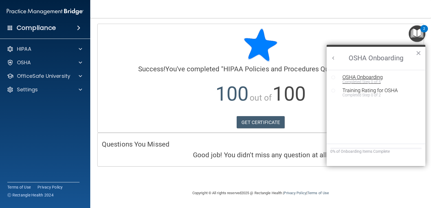
click at [366, 77] on div "OSHA Onboarding" at bounding box center [380, 77] width 76 height 5
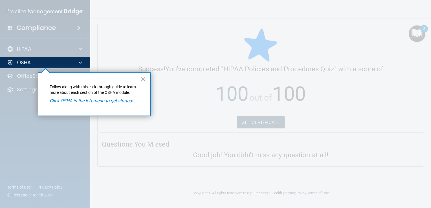
click at [141, 79] on button "×" at bounding box center [142, 79] width 5 height 9
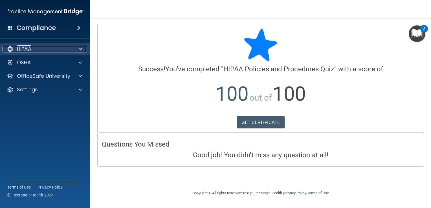
click at [65, 47] on div "HIPAA" at bounding box center [38, 49] width 70 height 7
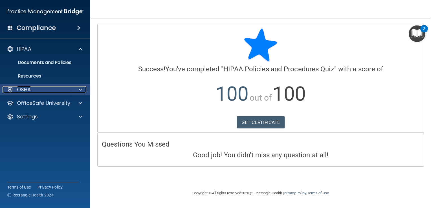
click at [57, 91] on div "OSHA" at bounding box center [38, 89] width 70 height 7
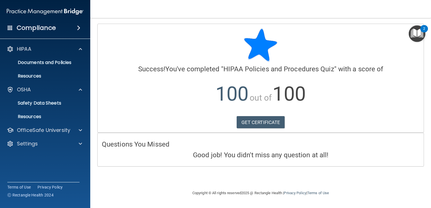
click at [419, 35] on img "Open Resource Center, 2 new notifications" at bounding box center [416, 33] width 17 height 17
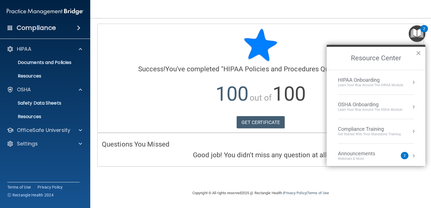
click at [365, 87] on div "Learn Your Way around the HIPAA module" at bounding box center [370, 85] width 65 height 5
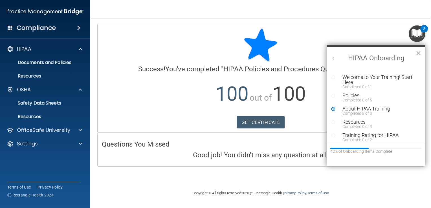
click at [361, 112] on div "Completed 8 of 8" at bounding box center [377, 113] width 71 height 4
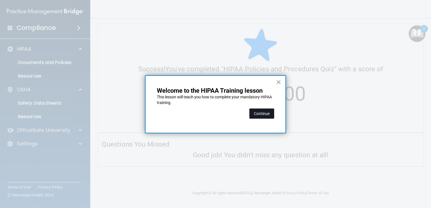
click at [266, 113] on button "Continue" at bounding box center [261, 114] width 25 height 10
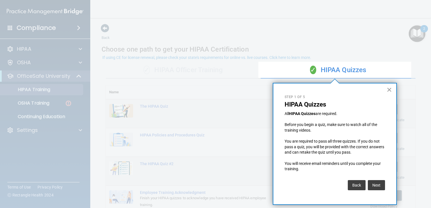
click at [390, 91] on button "×" at bounding box center [388, 89] width 5 height 9
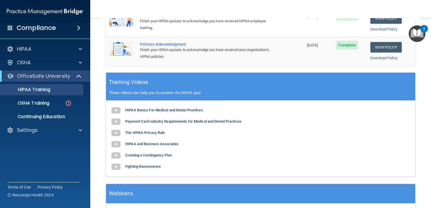
scroll to position [215, 0]
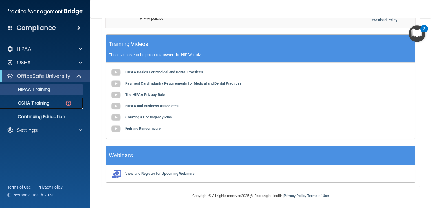
click at [59, 104] on div "OSHA Training" at bounding box center [42, 103] width 77 height 6
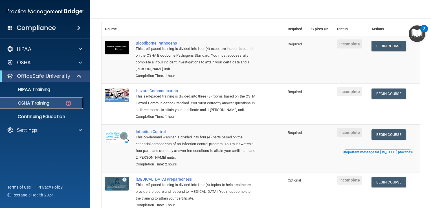
scroll to position [42, 0]
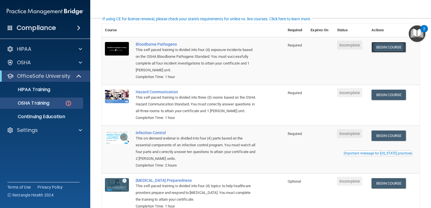
click at [394, 50] on link "Begin Course" at bounding box center [388, 47] width 34 height 10
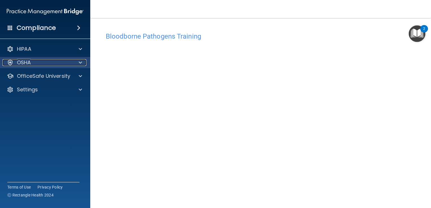
click at [81, 65] on span at bounding box center [80, 62] width 3 height 7
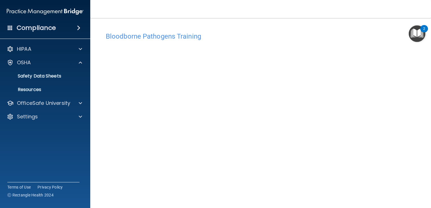
click at [414, 36] on img "Open Resource Center, 2 new notifications" at bounding box center [416, 33] width 17 height 17
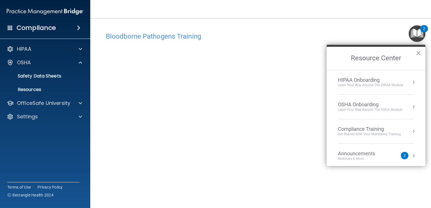
click at [353, 112] on div "Learn your way around the OSHA module" at bounding box center [370, 109] width 64 height 5
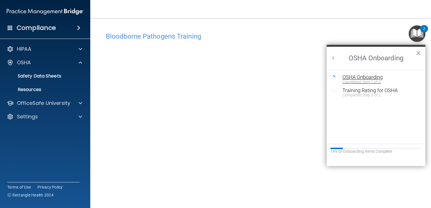
click at [352, 82] on div "Completed Step 1 of 5" at bounding box center [380, 82] width 76 height 4
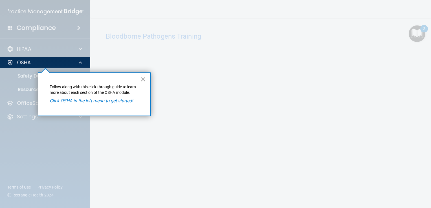
click at [142, 80] on button "×" at bounding box center [142, 79] width 5 height 9
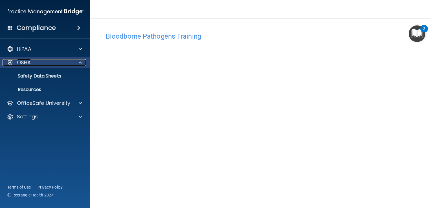
click at [64, 63] on div "OSHA" at bounding box center [38, 62] width 70 height 7
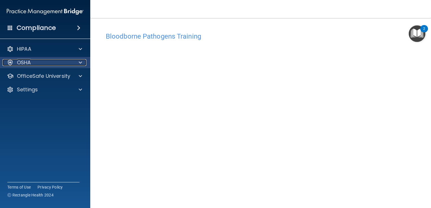
click at [64, 63] on div "OSHA" at bounding box center [38, 62] width 70 height 7
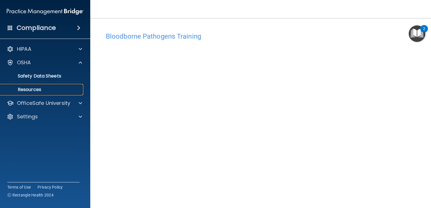
click at [50, 89] on p "Resources" at bounding box center [42, 90] width 77 height 6
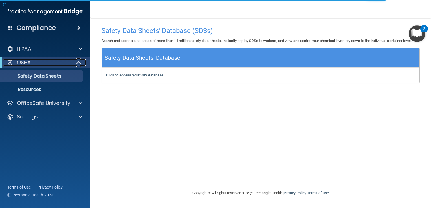
click at [60, 65] on div "OSHA" at bounding box center [38, 62] width 70 height 7
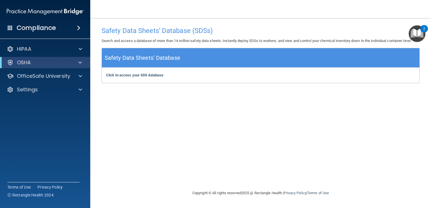
click at [422, 29] on div "2" at bounding box center [424, 28] width 8 height 7
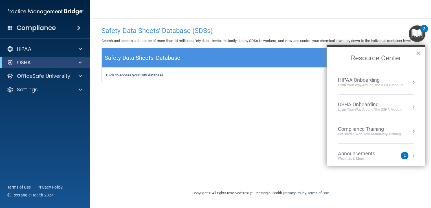
click at [368, 103] on div "OSHA Onboarding" at bounding box center [370, 104] width 64 height 6
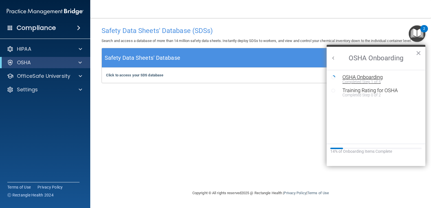
click at [367, 77] on div "OSHA Onboarding" at bounding box center [380, 77] width 76 height 5
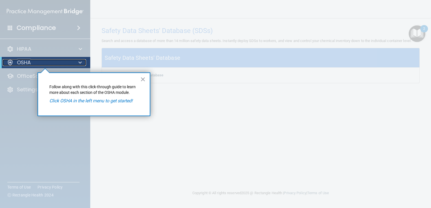
click at [59, 64] on div "OSHA" at bounding box center [38, 62] width 70 height 7
click at [142, 82] on button "×" at bounding box center [142, 79] width 5 height 9
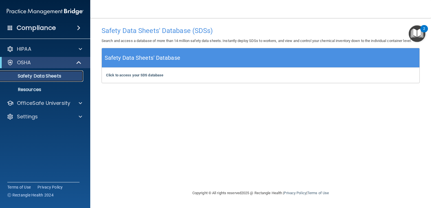
click at [53, 75] on p "Safety Data Sheets" at bounding box center [42, 76] width 77 height 6
click at [160, 69] on div "Click to access your SDS database Click to access your SDS database" at bounding box center [260, 75] width 317 height 15
click at [416, 29] on img "Open Resource Center, 2 new notifications" at bounding box center [416, 33] width 17 height 17
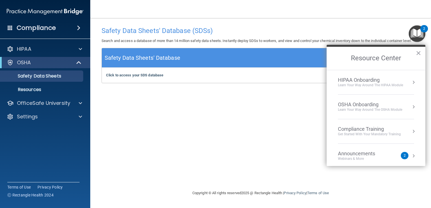
click at [392, 79] on div "HIPAA Onboarding" at bounding box center [370, 80] width 65 height 6
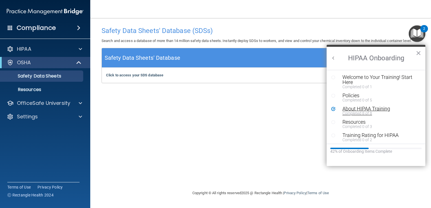
click at [364, 108] on div "About HIPAA Training" at bounding box center [377, 108] width 71 height 5
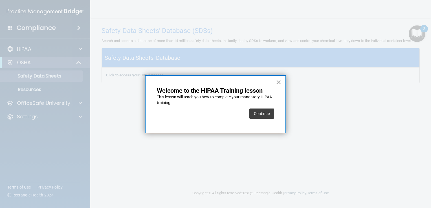
click at [276, 82] on button "×" at bounding box center [278, 82] width 5 height 9
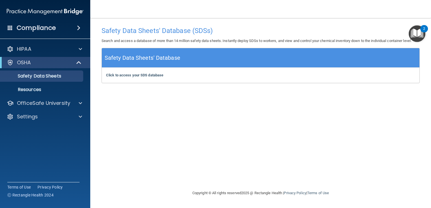
click at [414, 28] on img "Open Resource Center, 2 new notifications" at bounding box center [416, 33] width 17 height 17
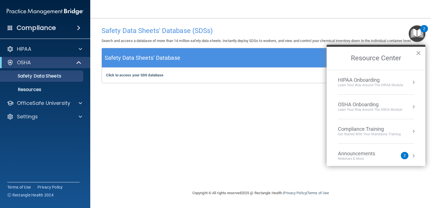
click at [369, 92] on li "HIPAA Onboarding Learn Your Way around the HIPAA module" at bounding box center [376, 82] width 76 height 25
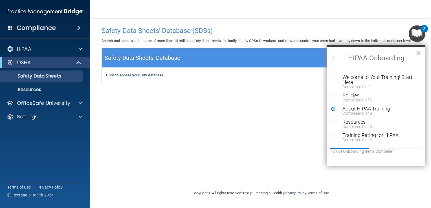
click at [360, 112] on div "Completed 8 of 8" at bounding box center [377, 113] width 71 height 4
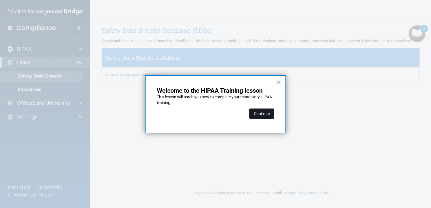
click at [257, 117] on button "Continue" at bounding box center [261, 114] width 25 height 10
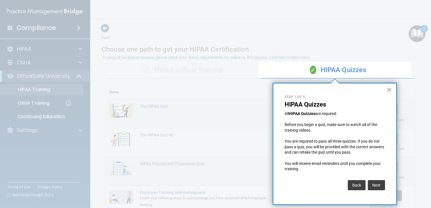
click at [391, 91] on button "×" at bounding box center [388, 89] width 5 height 9
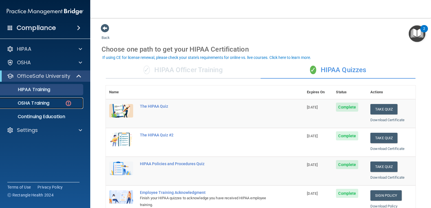
click at [65, 106] on img at bounding box center [68, 103] width 7 height 7
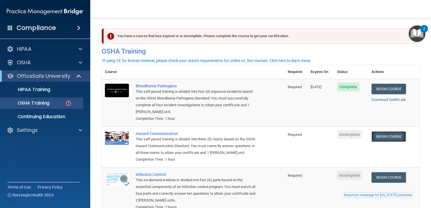
click at [383, 140] on link "Begin Course" at bounding box center [388, 136] width 34 height 10
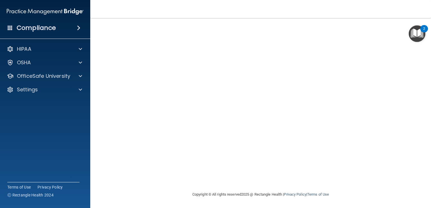
scroll to position [4, 0]
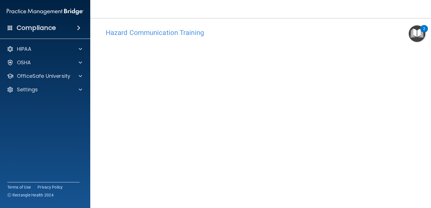
click at [419, 40] on img "Open Resource Center, 2 new notifications" at bounding box center [416, 33] width 17 height 17
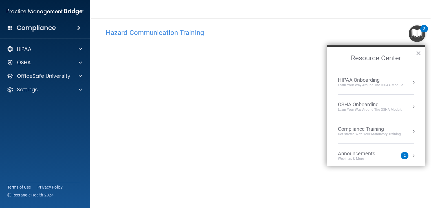
click at [366, 82] on div "HIPAA Onboarding" at bounding box center [370, 80] width 65 height 6
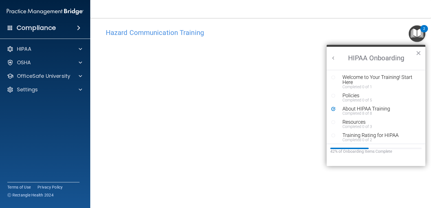
scroll to position [0, 0]
click at [349, 115] on div "Completed 8 of 8" at bounding box center [377, 113] width 71 height 4
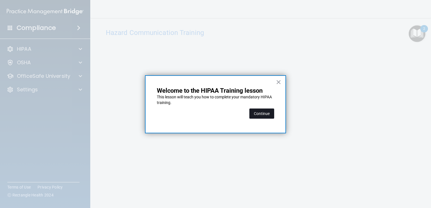
click at [263, 114] on button "Continue" at bounding box center [261, 114] width 25 height 10
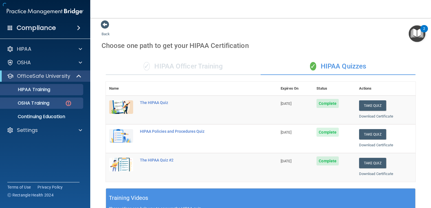
click at [43, 103] on body "Compliance HIPAA Documents and Policies Report an Incident Business Associates …" at bounding box center [215, 104] width 431 height 208
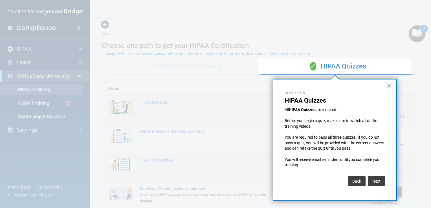
click at [390, 87] on button "×" at bounding box center [388, 85] width 5 height 9
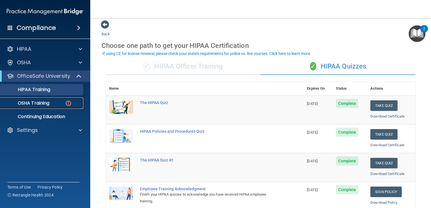
click at [45, 102] on p "OSHA Training" at bounding box center [27, 103] width 46 height 6
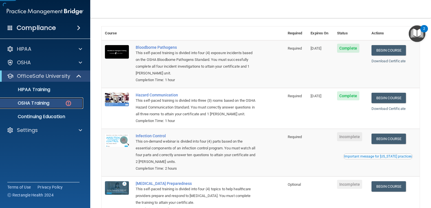
scroll to position [85, 0]
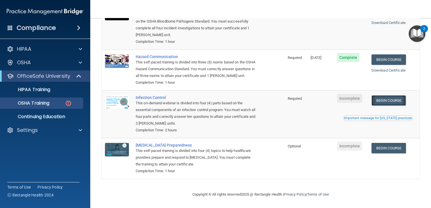
click at [393, 101] on link "Begin Course" at bounding box center [388, 100] width 34 height 10
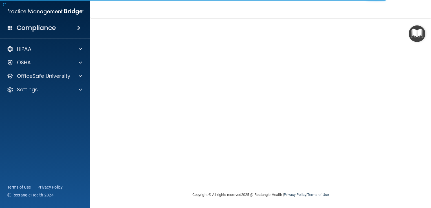
scroll to position [33, 0]
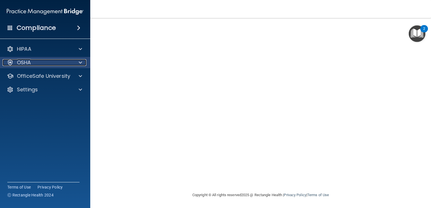
click at [41, 60] on div "OSHA" at bounding box center [38, 62] width 70 height 7
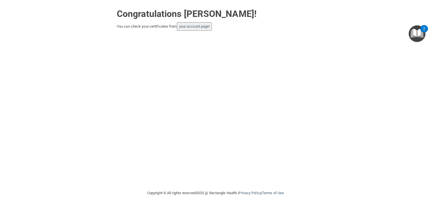
click at [414, 34] on img "Open Resource Center, 2 new notifications" at bounding box center [416, 33] width 17 height 17
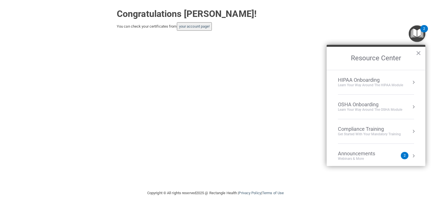
click at [379, 78] on div "HIPAA Onboarding" at bounding box center [370, 80] width 65 height 6
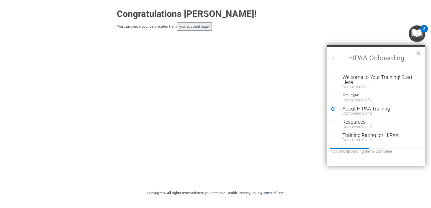
click at [357, 111] on div "Completed 8 of 8" at bounding box center [377, 113] width 71 height 4
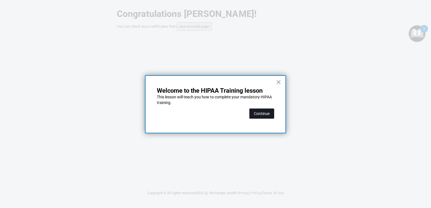
click at [255, 113] on button "Continue" at bounding box center [261, 114] width 25 height 10
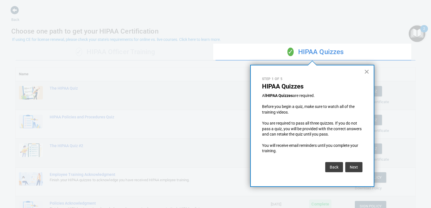
click at [367, 70] on button "×" at bounding box center [366, 71] width 5 height 9
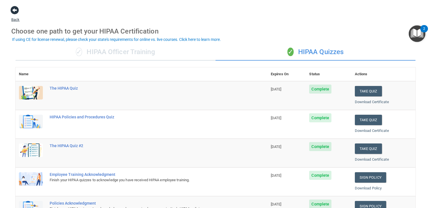
click at [15, 13] on span at bounding box center [14, 10] width 8 height 8
